Goal: Transaction & Acquisition: Obtain resource

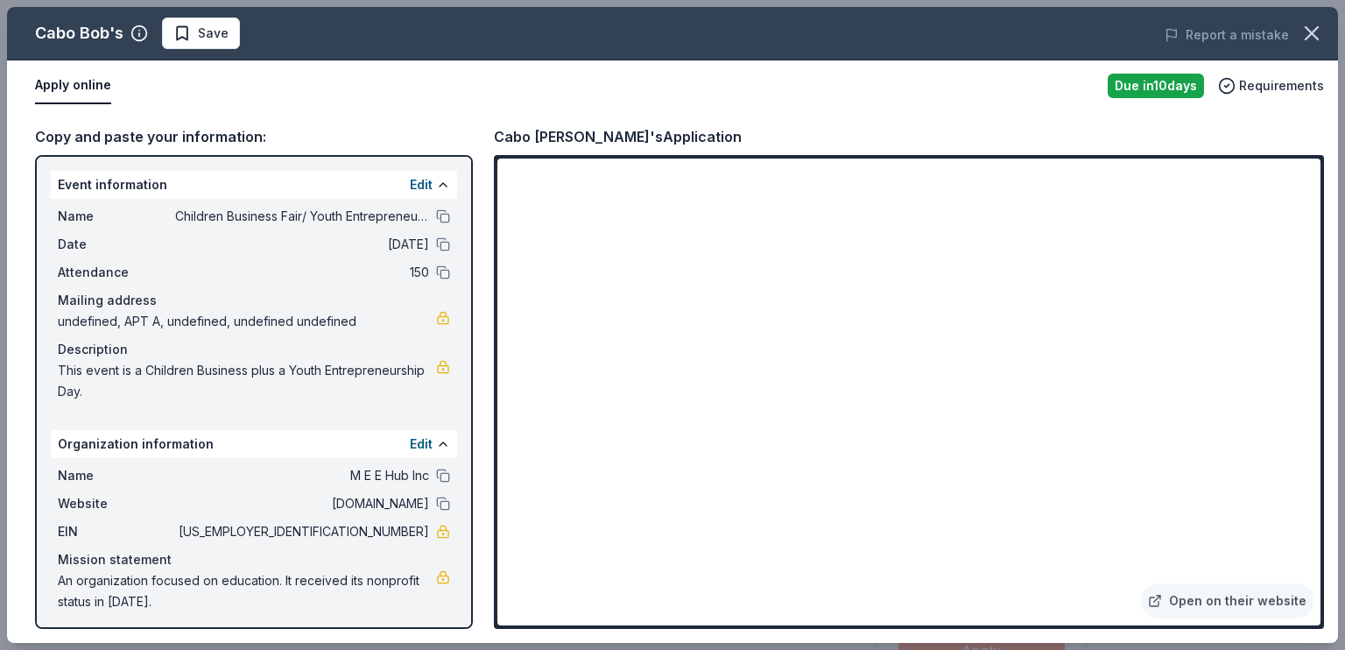
scroll to position [568, 0]
click at [1331, 482] on div "Copy and paste your information: Event information Edit Name Children Business …" at bounding box center [672, 376] width 1331 height 531
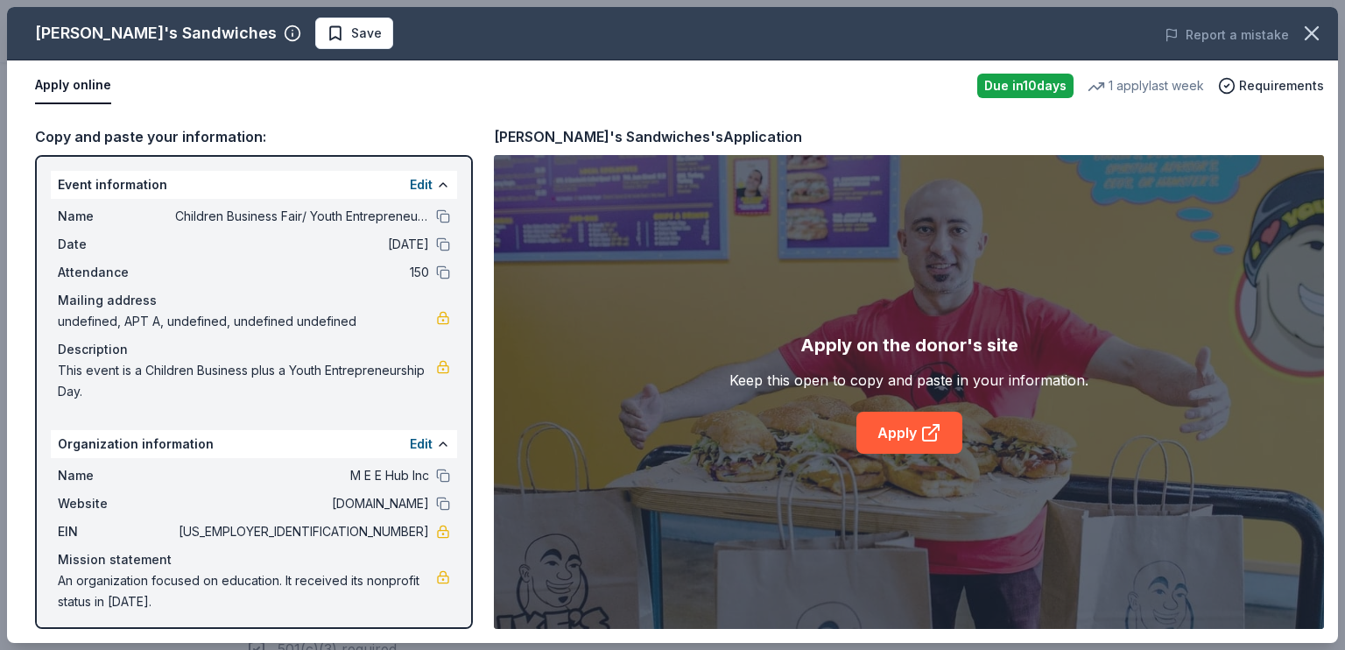
scroll to position [4, 0]
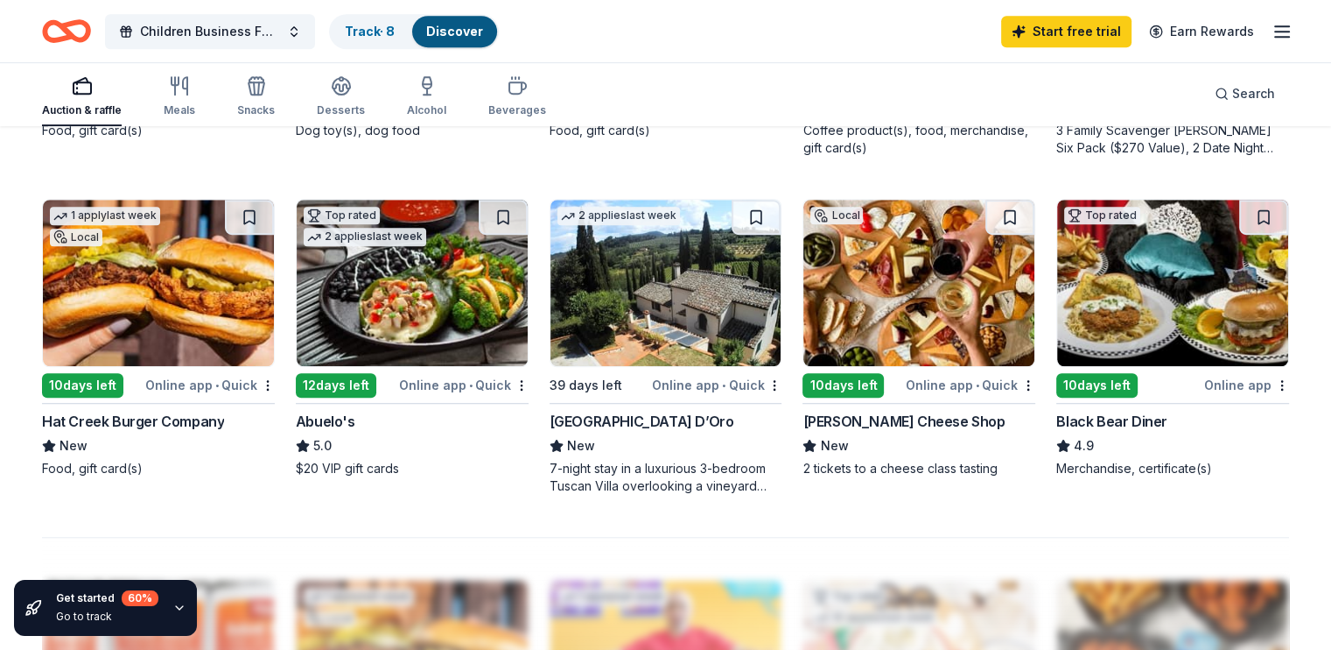
scroll to position [568, 0]
